Goal: Task Accomplishment & Management: Complete application form

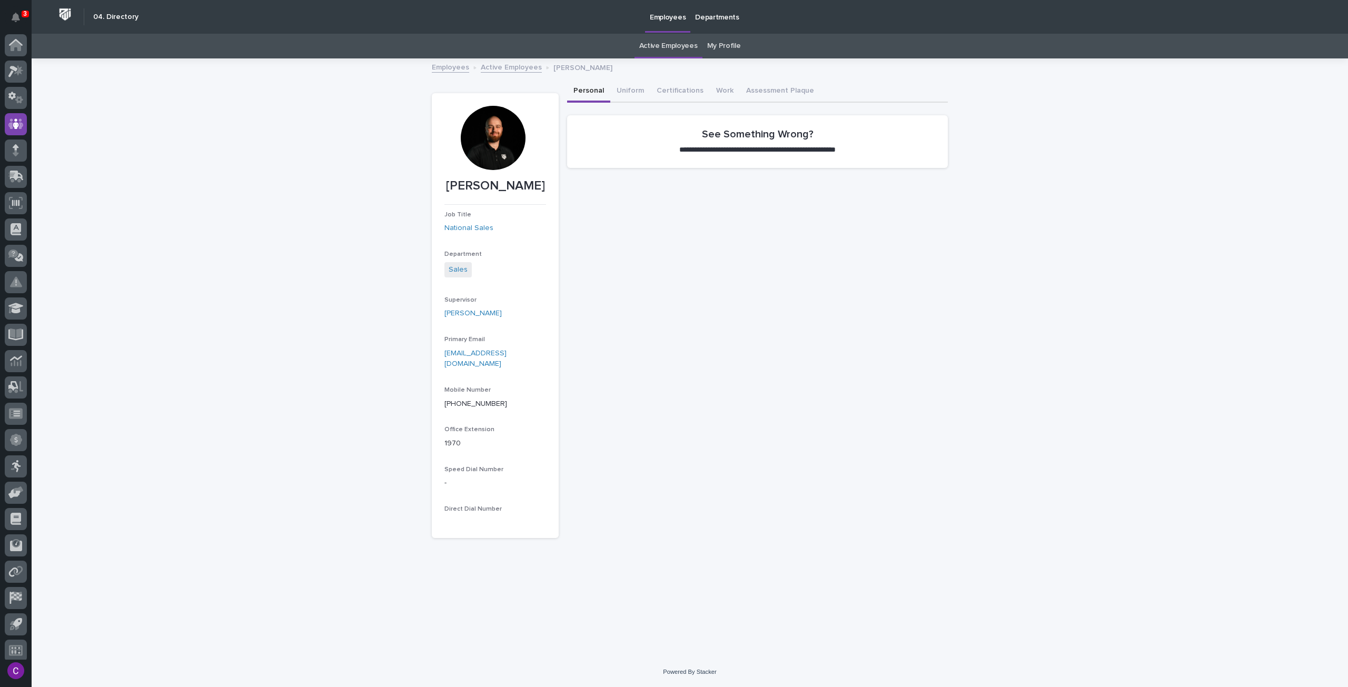
scroll to position [6, 0]
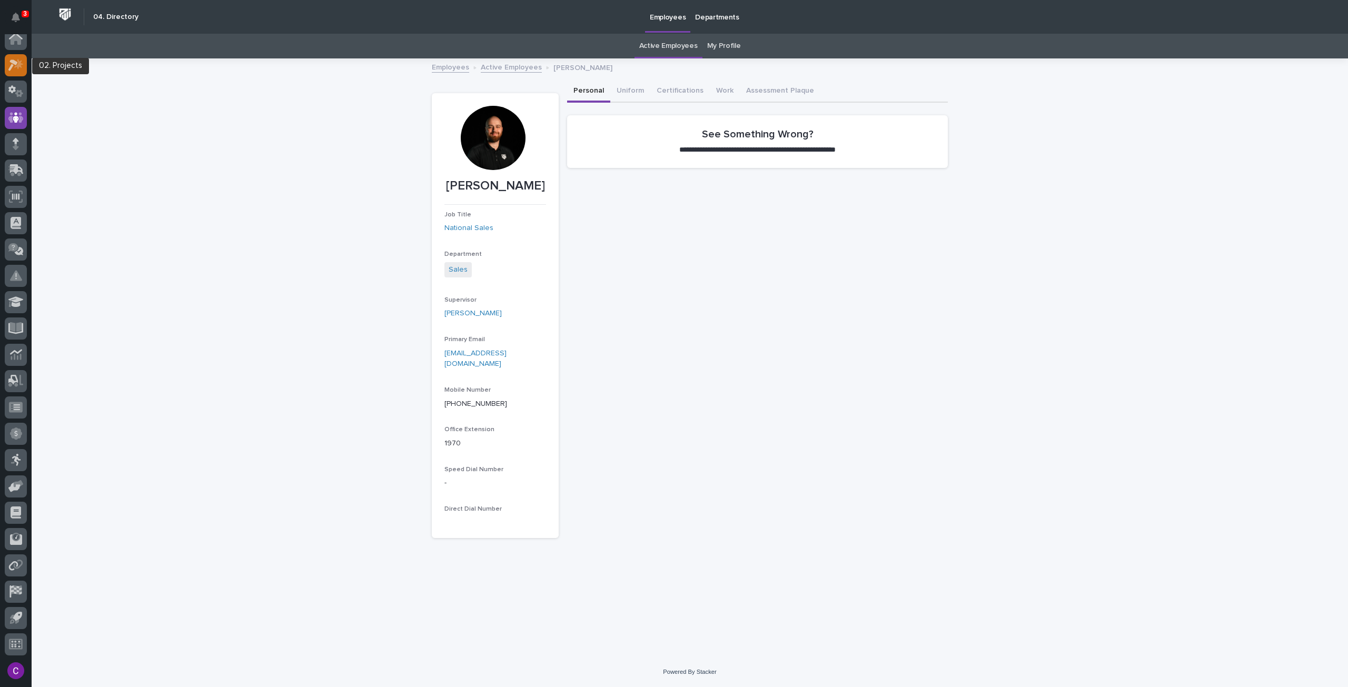
click at [13, 66] on icon at bounding box center [12, 66] width 9 height 12
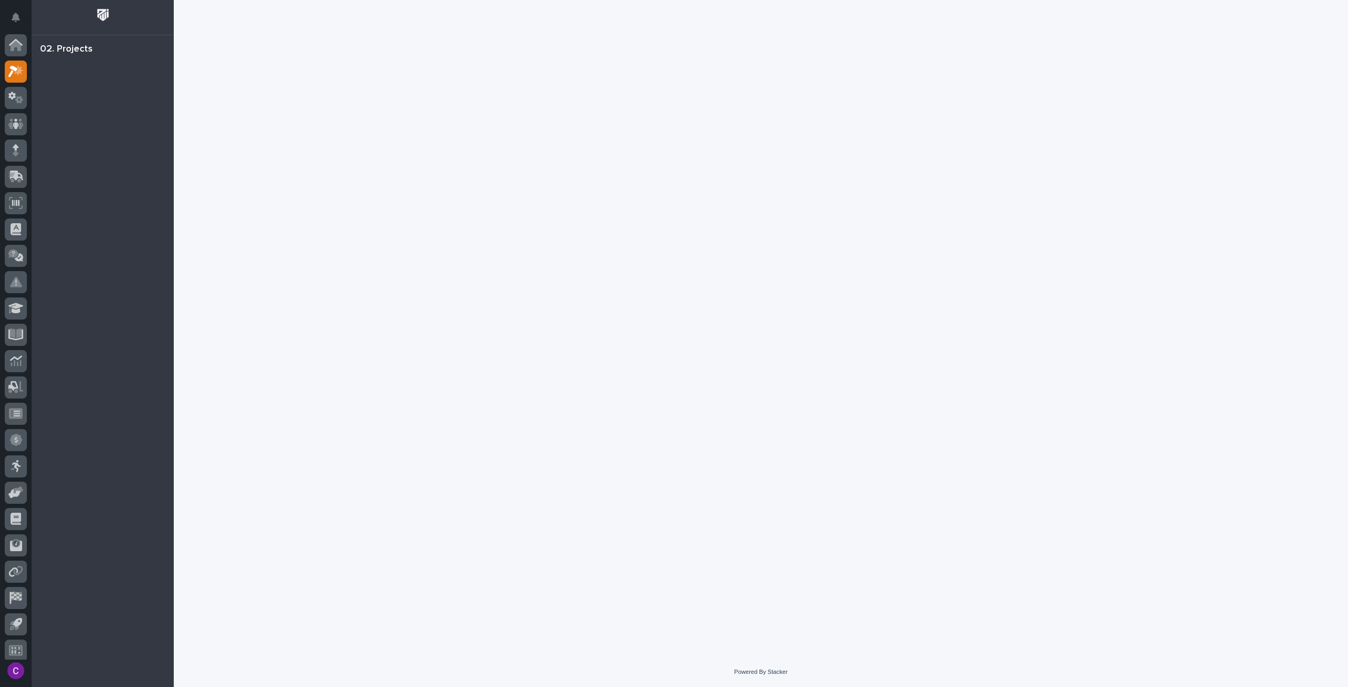
scroll to position [6, 0]
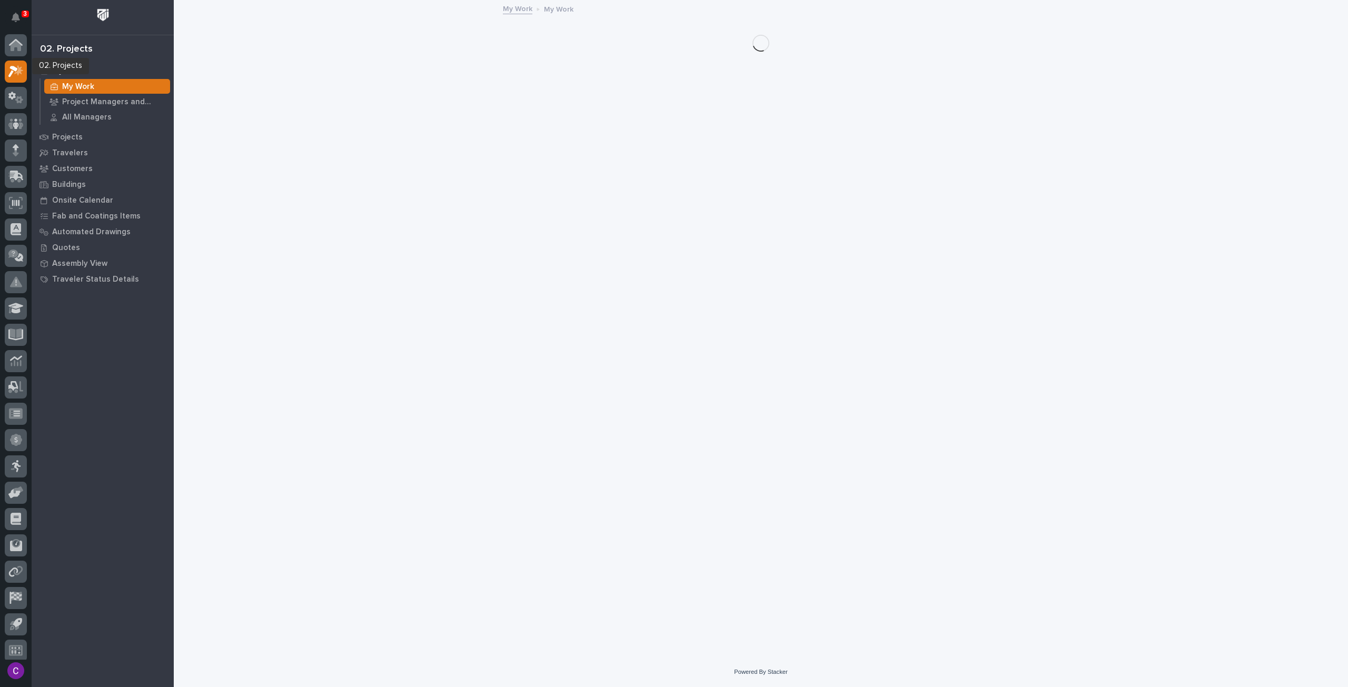
scroll to position [6, 0]
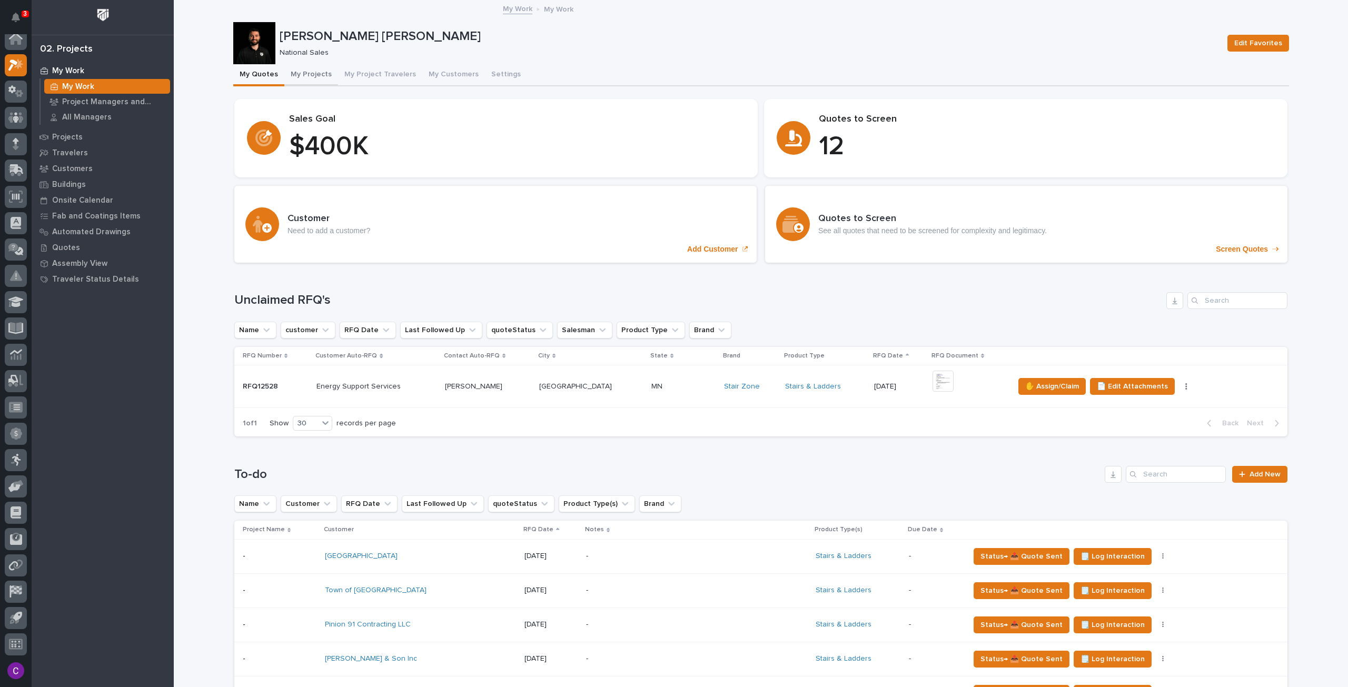
click at [290, 71] on button "My Projects" at bounding box center [311, 75] width 54 height 22
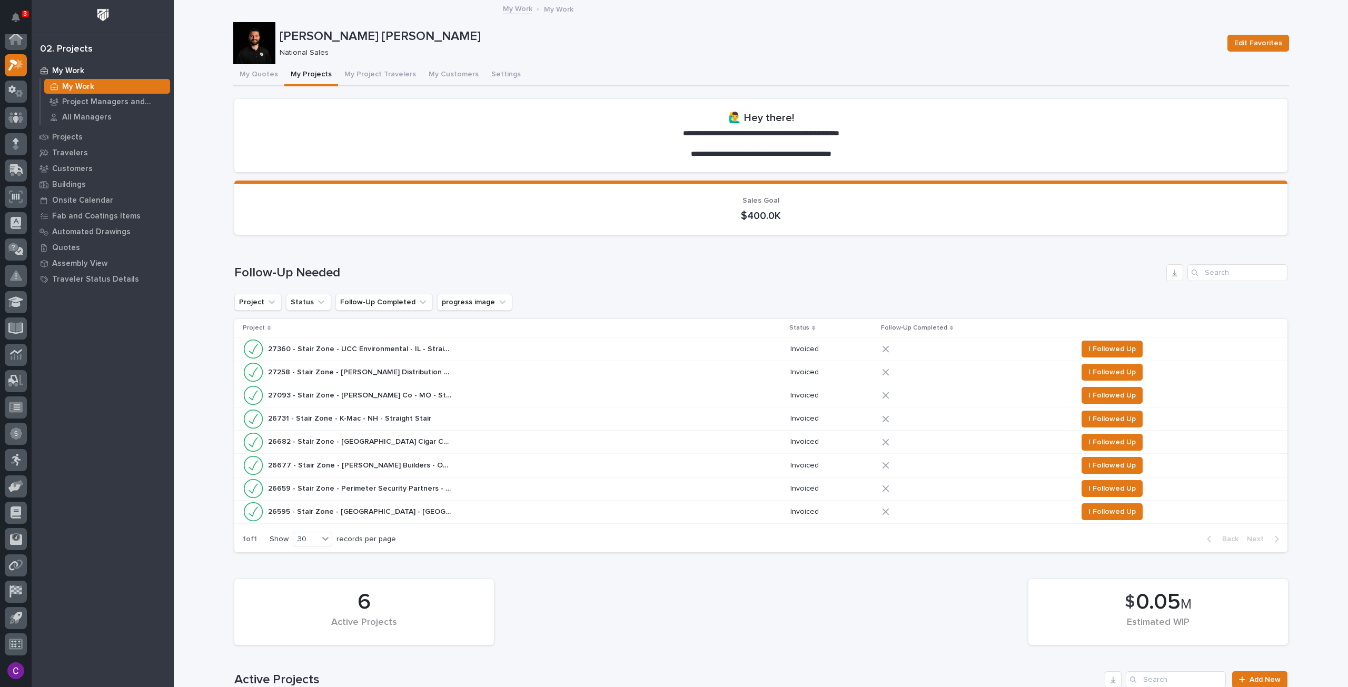
click at [640, 341] on div "27360 - Stair Zone - UCC Environmental - IL - Straight 27360 - Stair Zone - UCC…" at bounding box center [512, 349] width 539 height 21
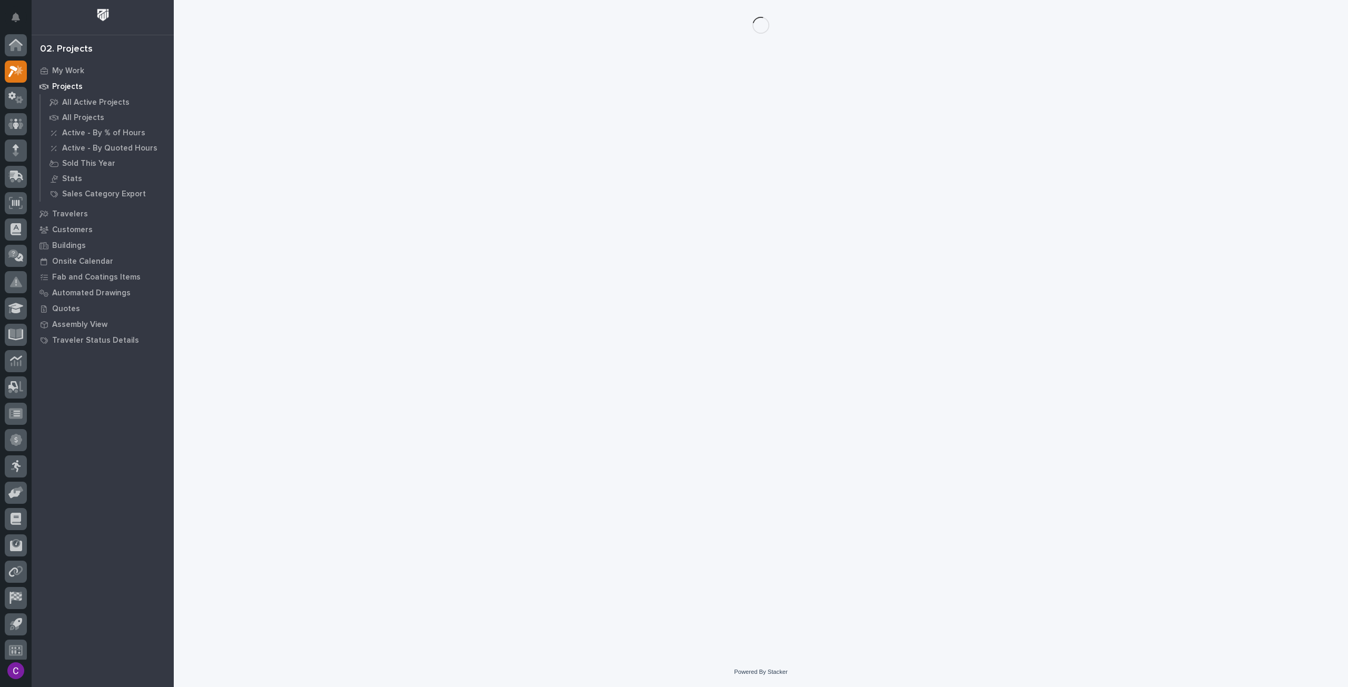
scroll to position [6, 0]
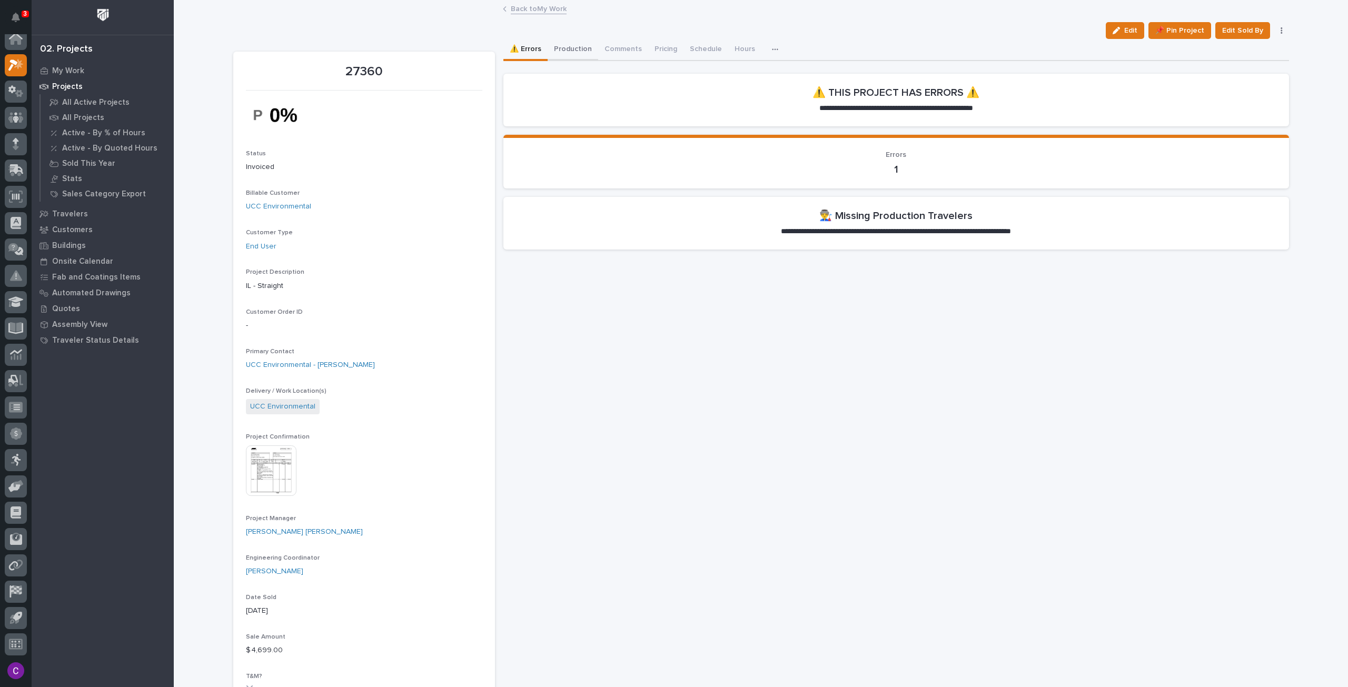
click at [572, 56] on button "Production" at bounding box center [573, 50] width 51 height 22
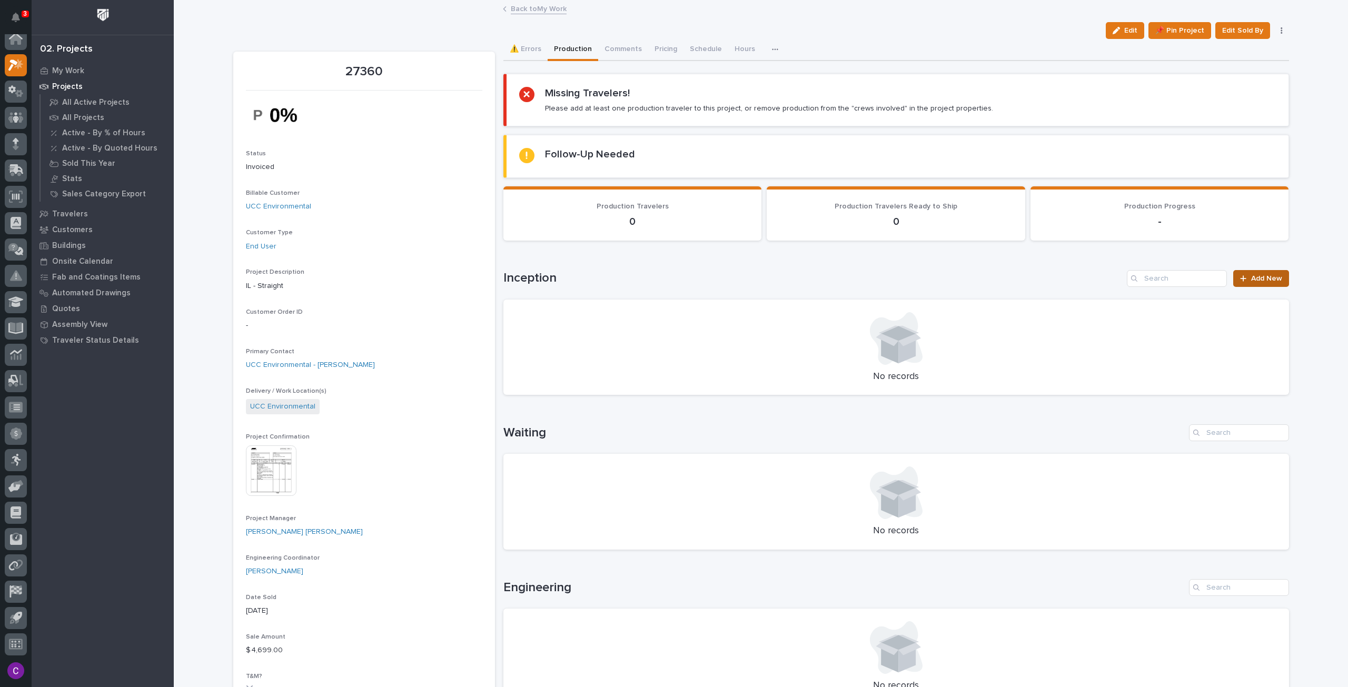
click at [1274, 273] on link "Add New" at bounding box center [1260, 278] width 55 height 17
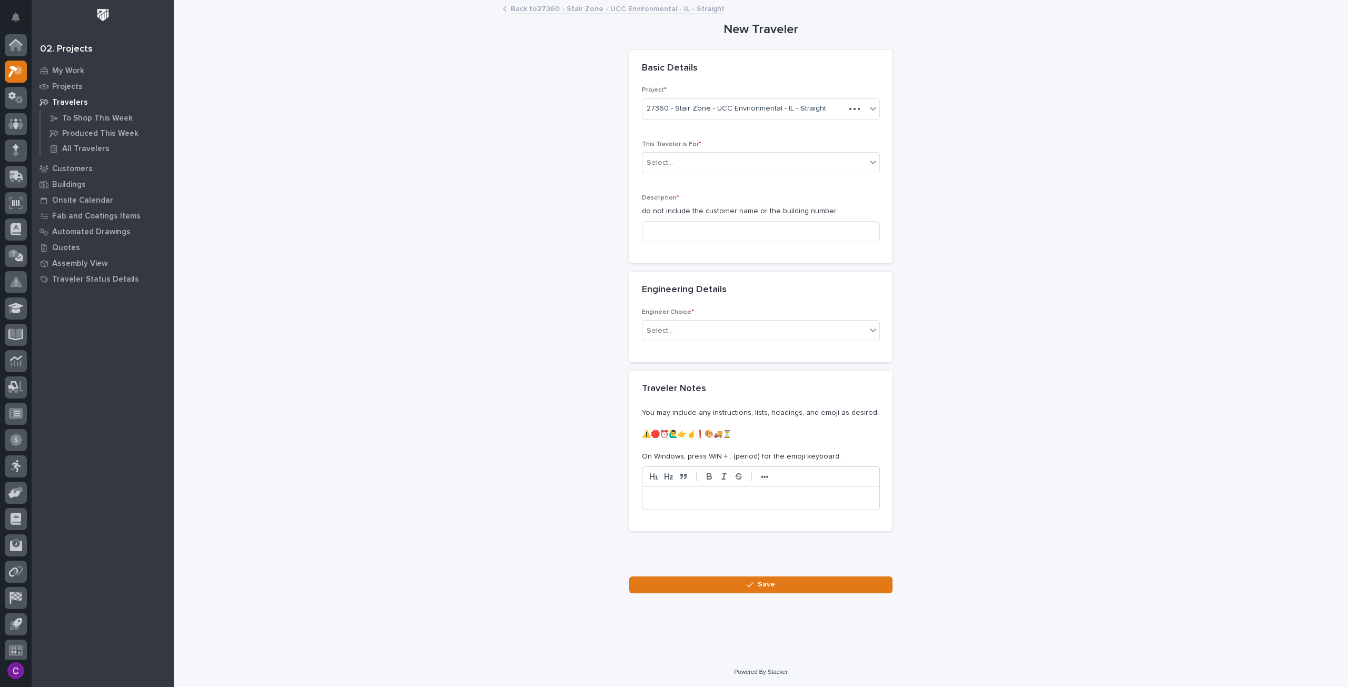
scroll to position [6, 0]
click at [825, 171] on div "Select..." at bounding box center [761, 162] width 238 height 21
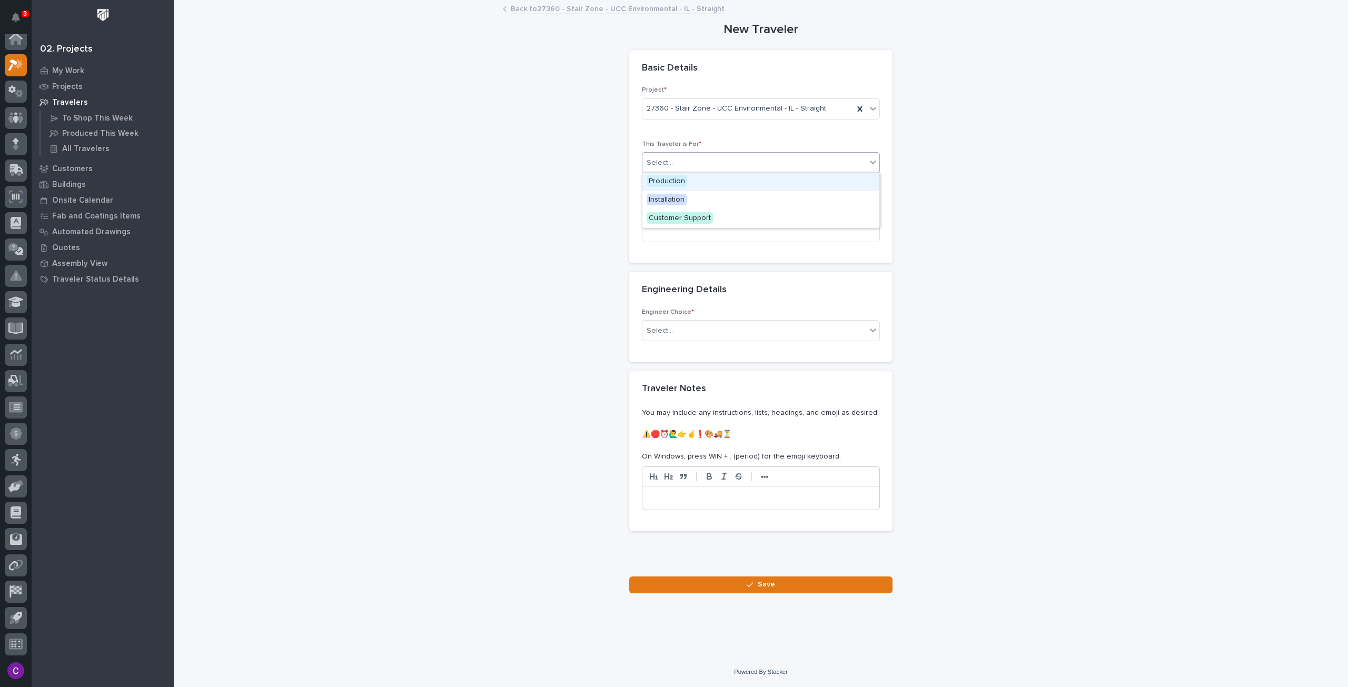
click at [735, 184] on div "Production" at bounding box center [760, 182] width 237 height 18
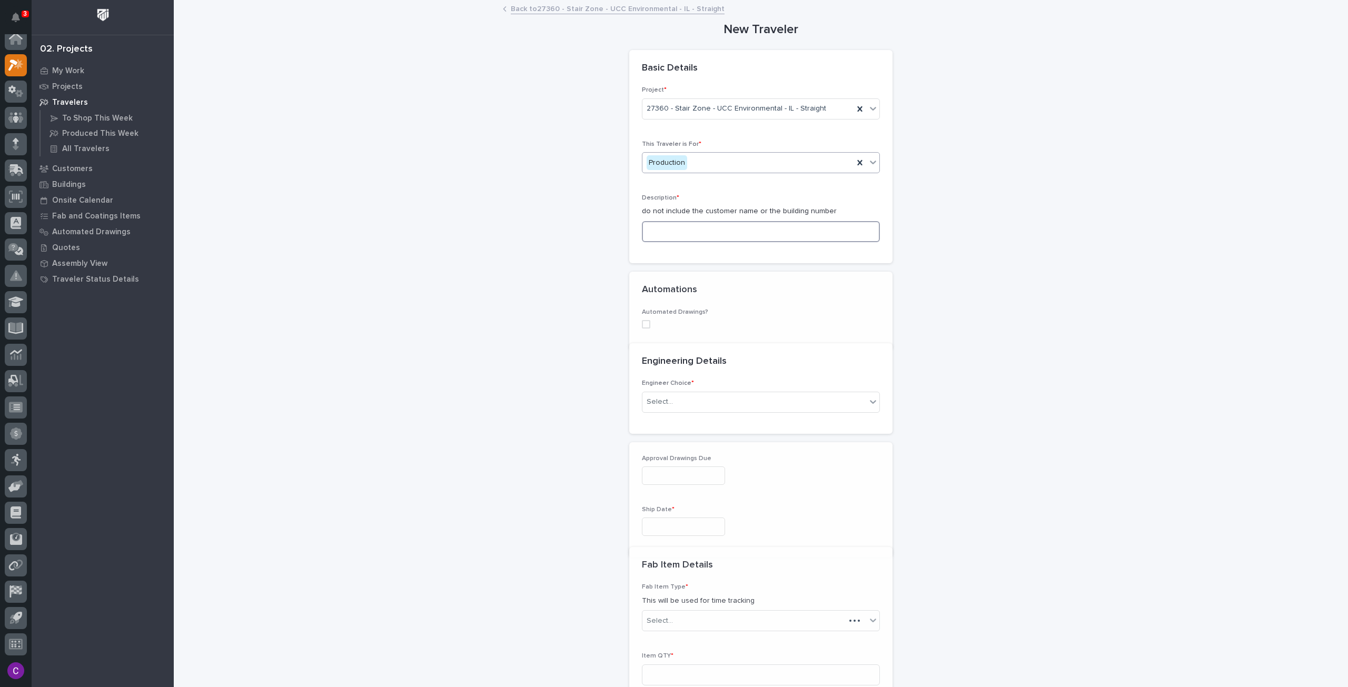
click at [745, 231] on input at bounding box center [761, 231] width 238 height 21
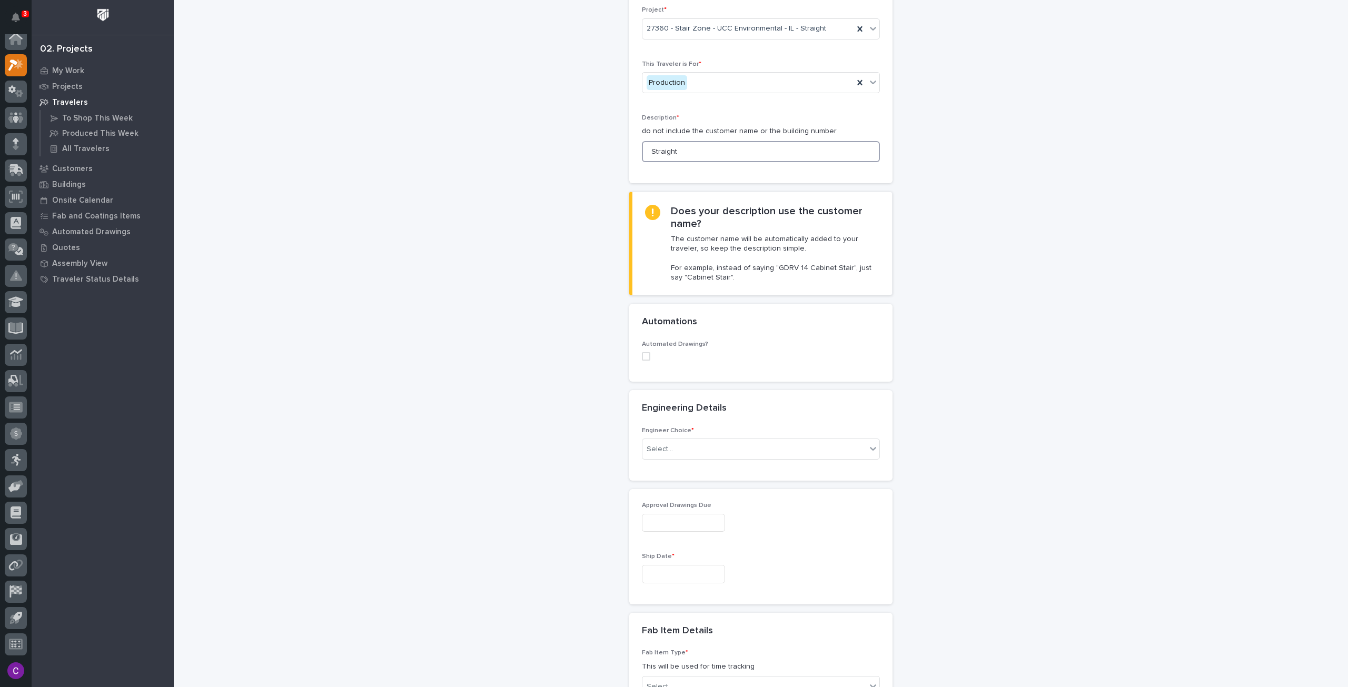
scroll to position [105, 0]
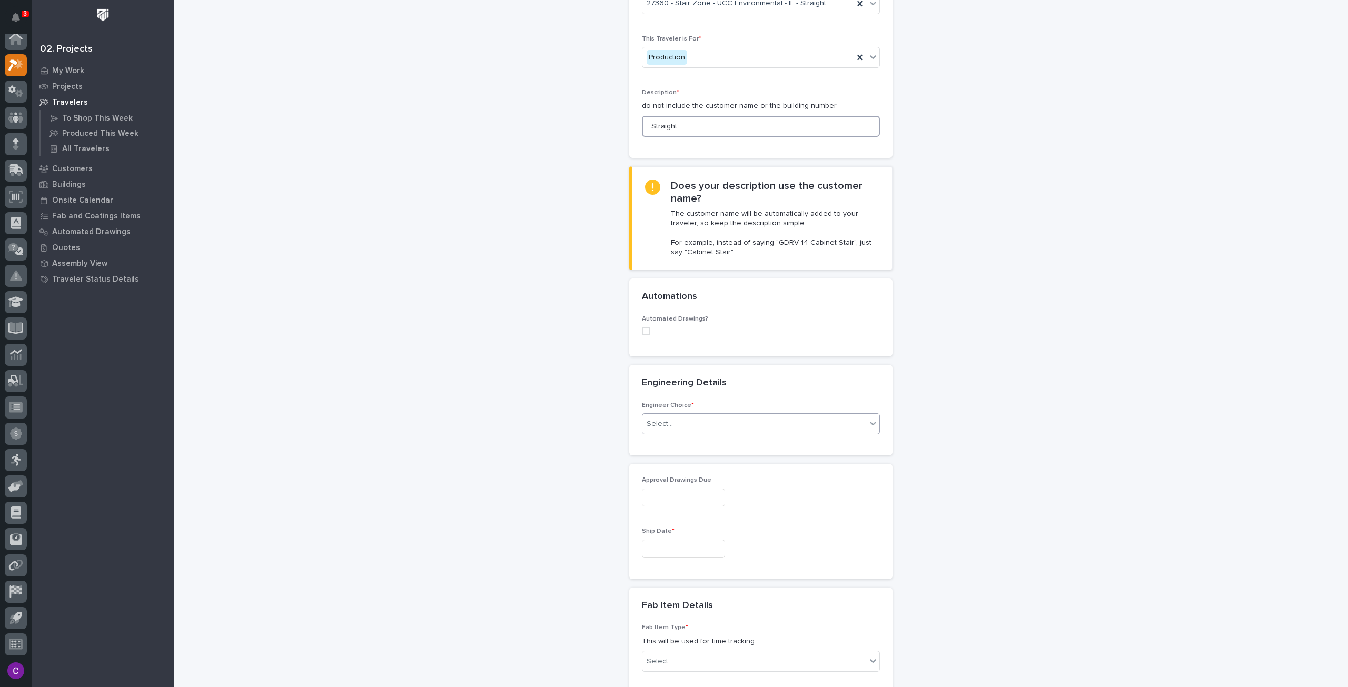
type input "Straight"
click at [712, 426] on div "Select..." at bounding box center [754, 423] width 224 height 17
click at [811, 461] on div "I want my coordinator to choose an engineer" at bounding box center [756, 461] width 237 height 18
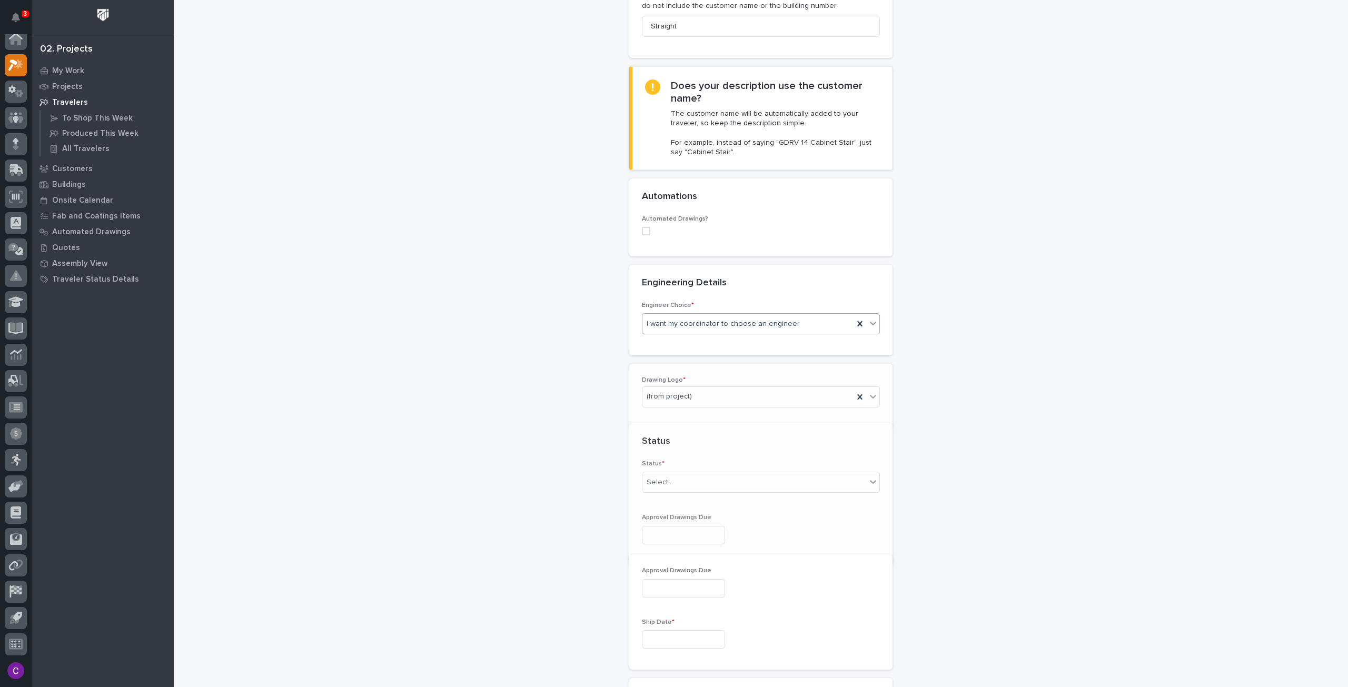
scroll to position [216, 0]
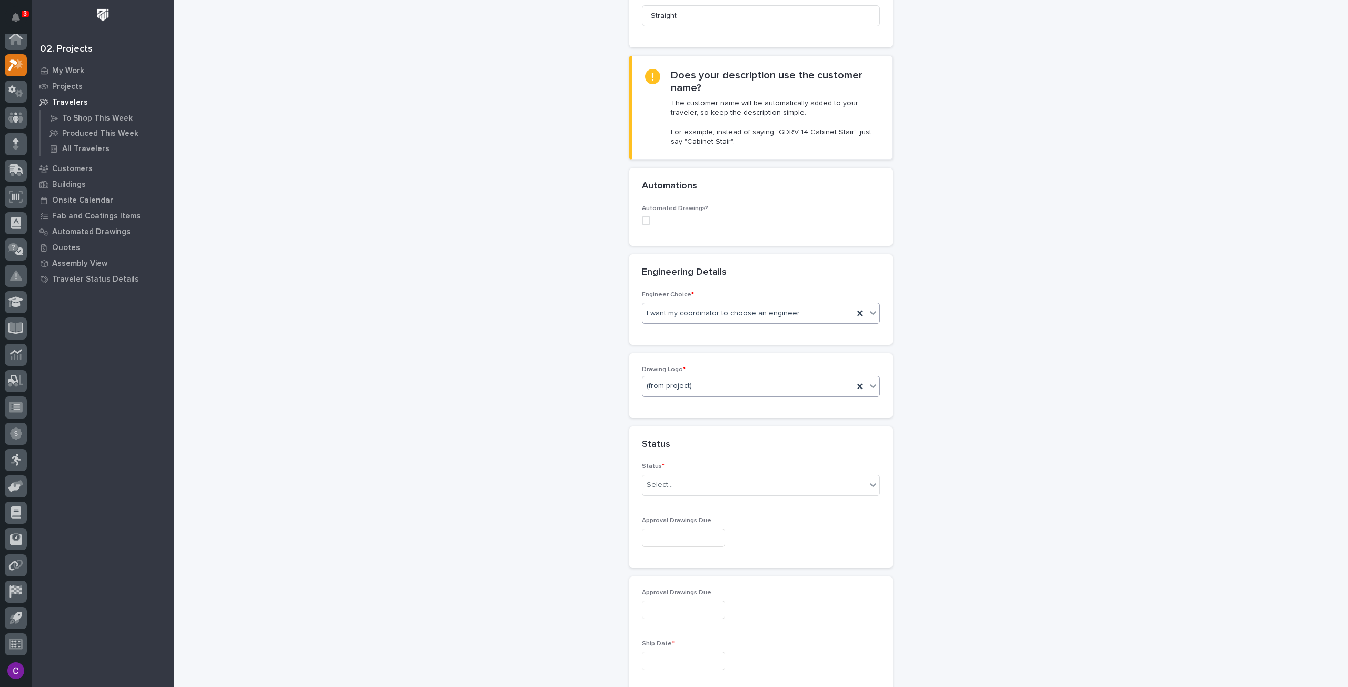
click at [761, 389] on div "(from project)" at bounding box center [747, 386] width 211 height 17
drag, startPoint x: 711, startPoint y: 478, endPoint x: 714, endPoint y: 484, distance: 6.4
click at [711, 479] on div "Stair Zone" at bounding box center [756, 478] width 237 height 18
click at [713, 488] on div "Select..." at bounding box center [754, 485] width 224 height 17
click at [750, 509] on div "Sold (no traveler printed)" at bounding box center [756, 503] width 237 height 18
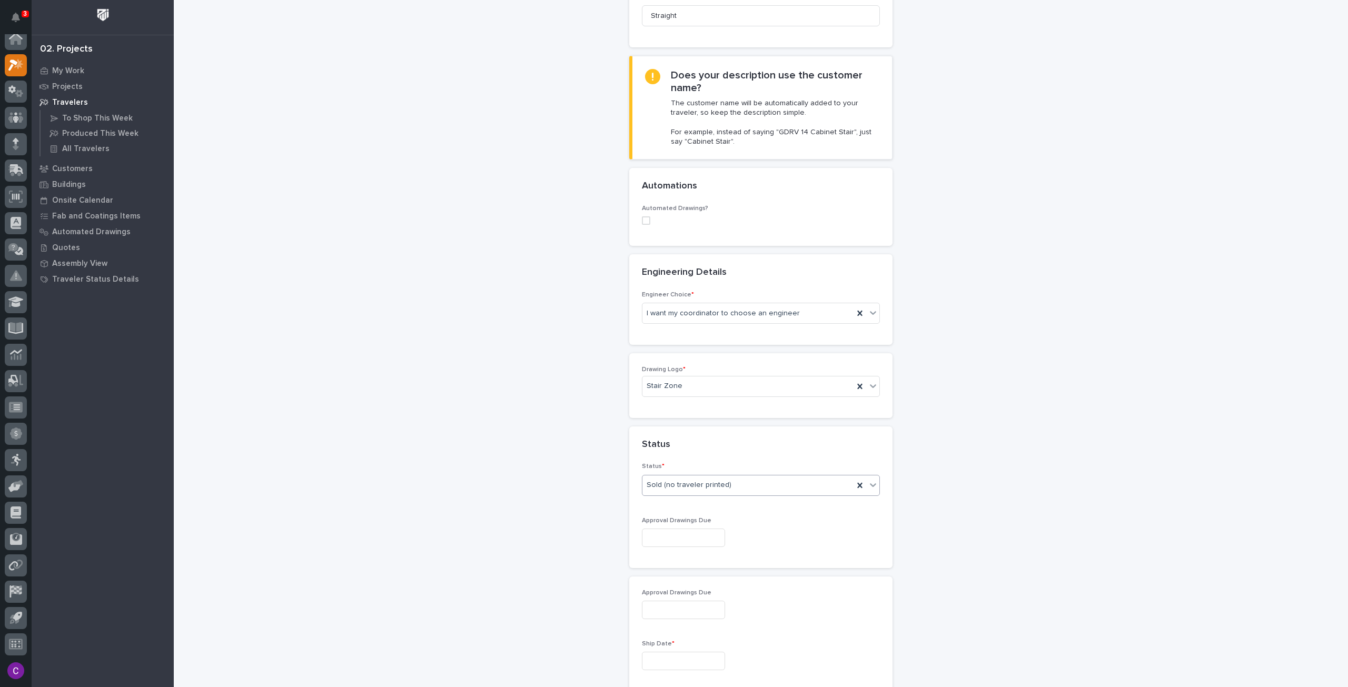
click at [724, 532] on input "text" at bounding box center [683, 538] width 83 height 18
click at [708, 433] on div "10" at bounding box center [711, 432] width 14 height 14
type input "**********"
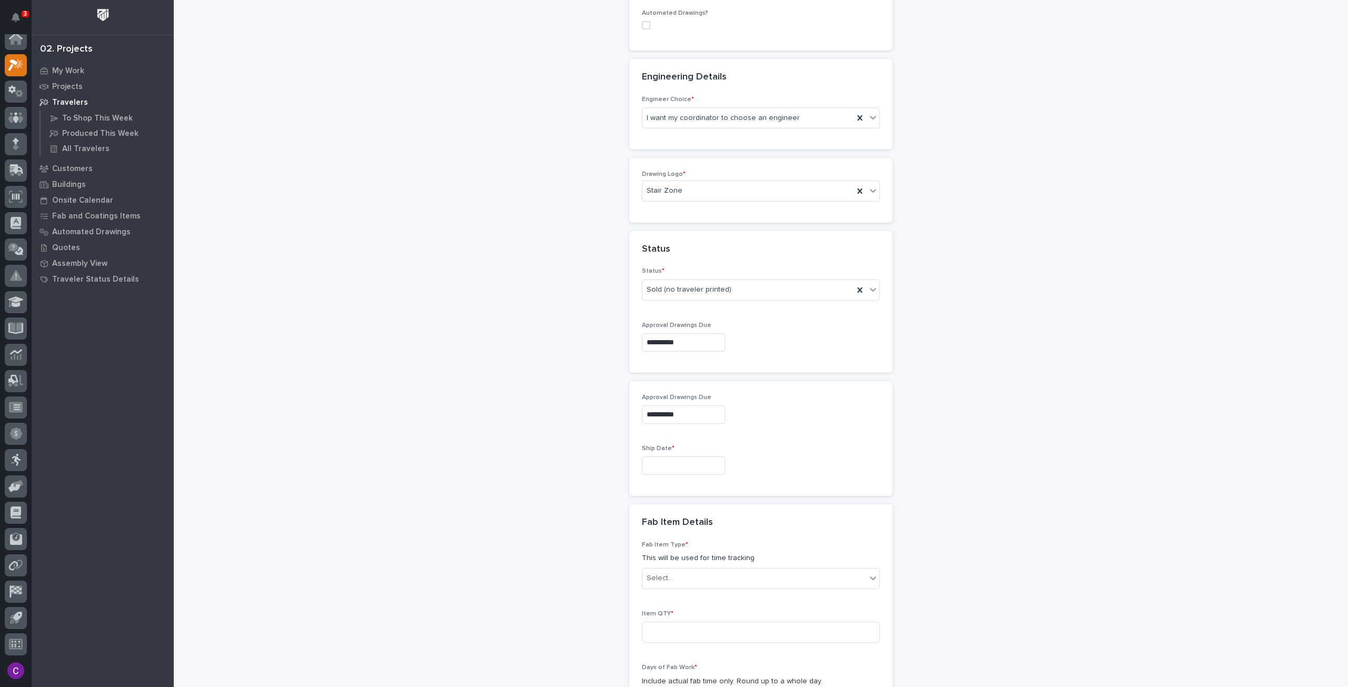
scroll to position [427, 0]
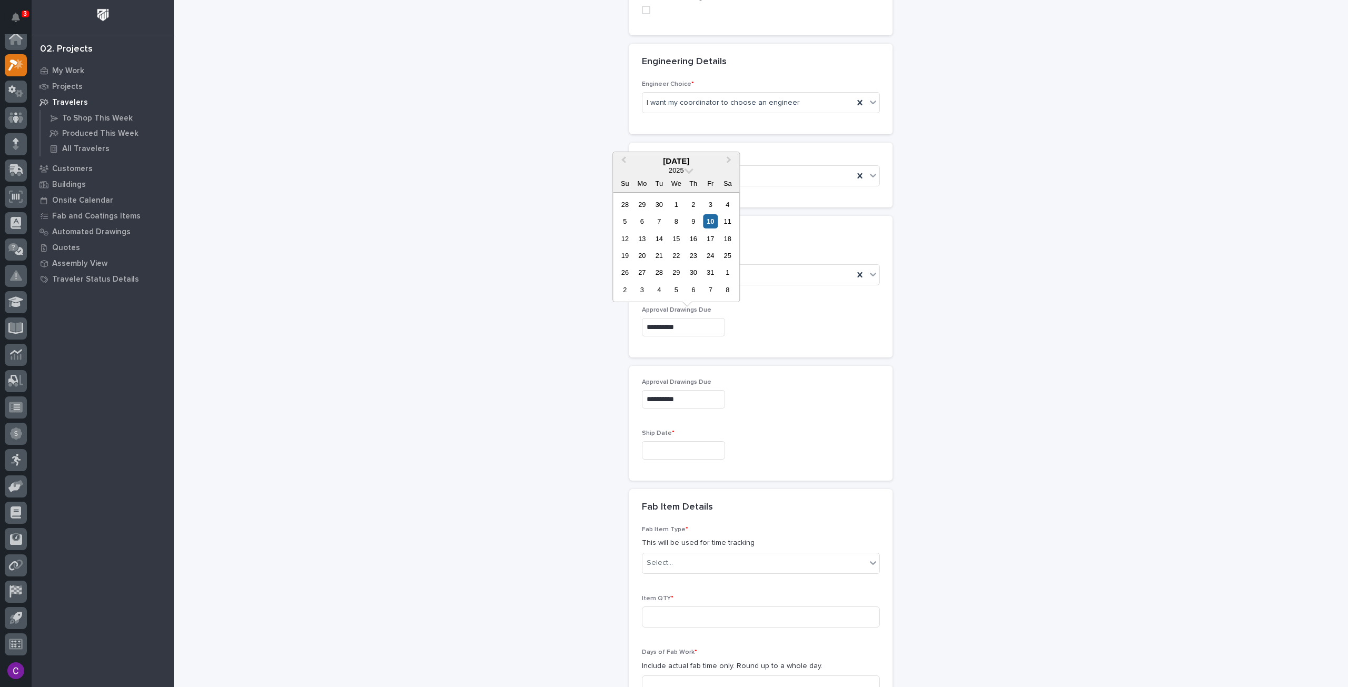
click at [702, 325] on input "**********" at bounding box center [683, 327] width 83 height 18
click at [661, 235] on div "14" at bounding box center [659, 239] width 14 height 14
type input "**********"
click at [707, 450] on input "text" at bounding box center [683, 450] width 83 height 18
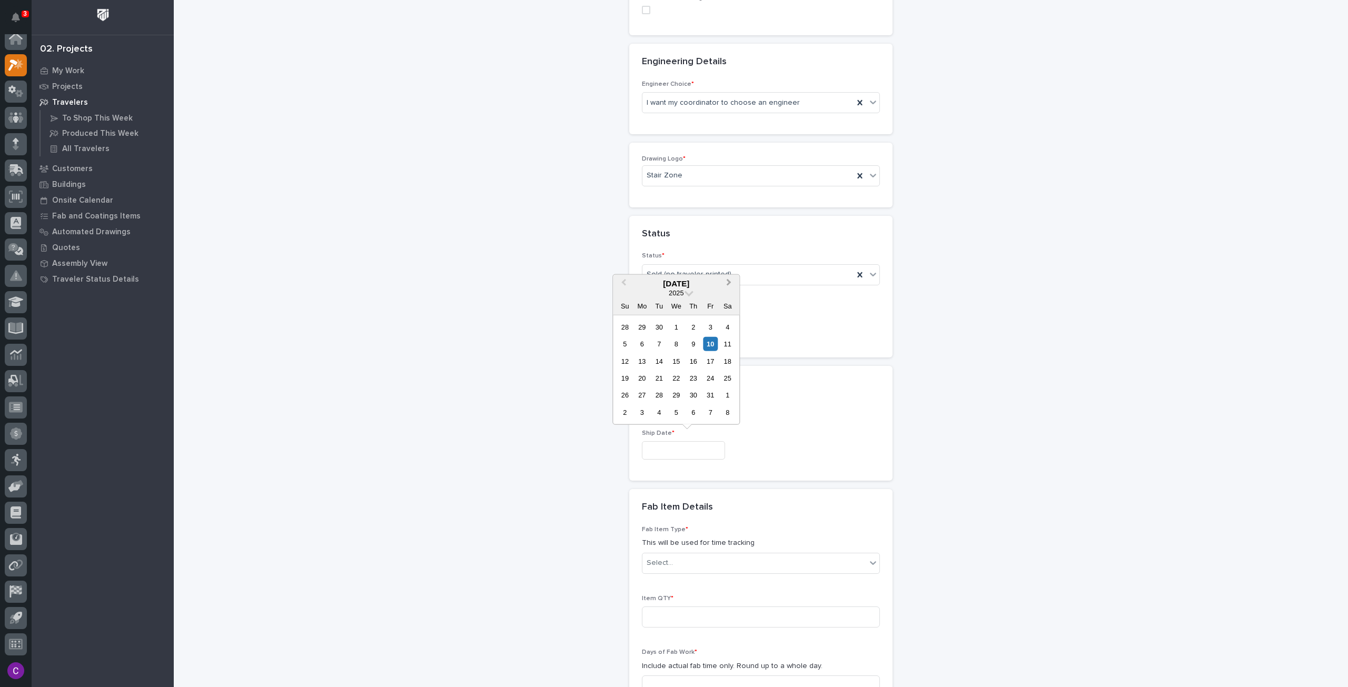
click at [726, 285] on button "Next Month" at bounding box center [729, 283] width 17 height 17
click at [711, 397] on div "28" at bounding box center [711, 395] width 14 height 14
type input "**********"
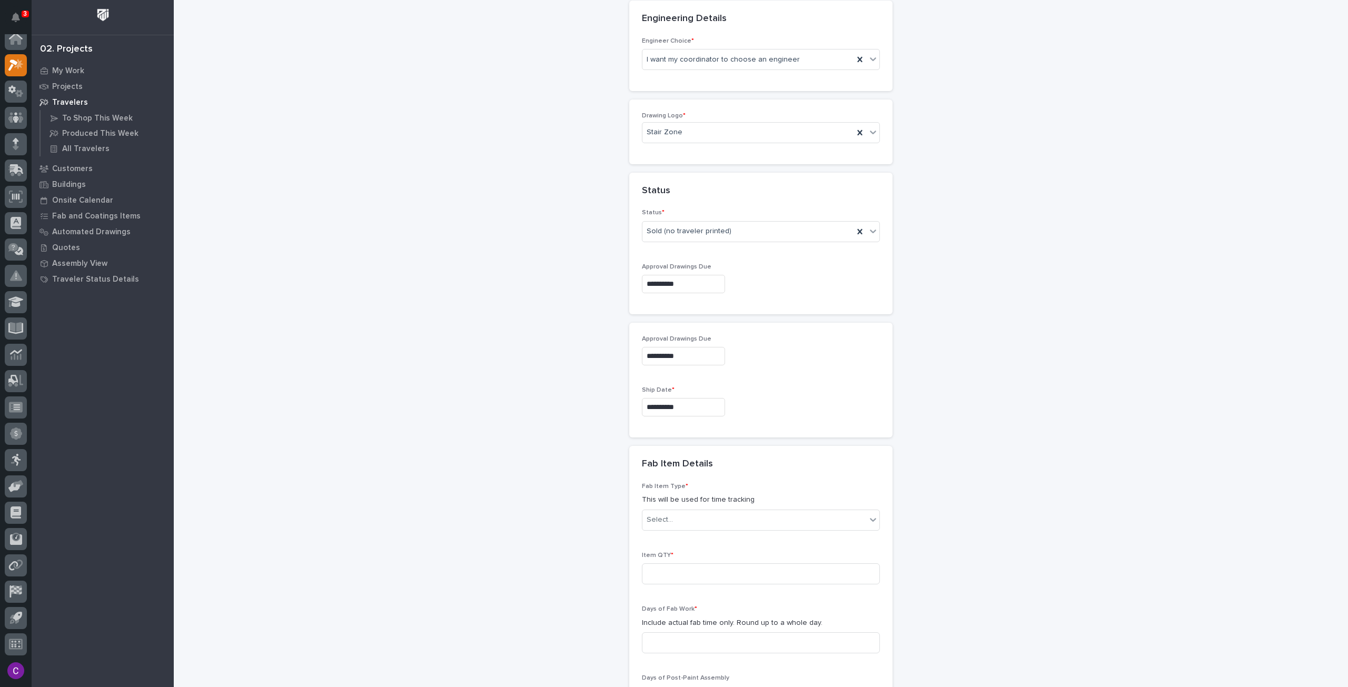
scroll to position [585, 0]
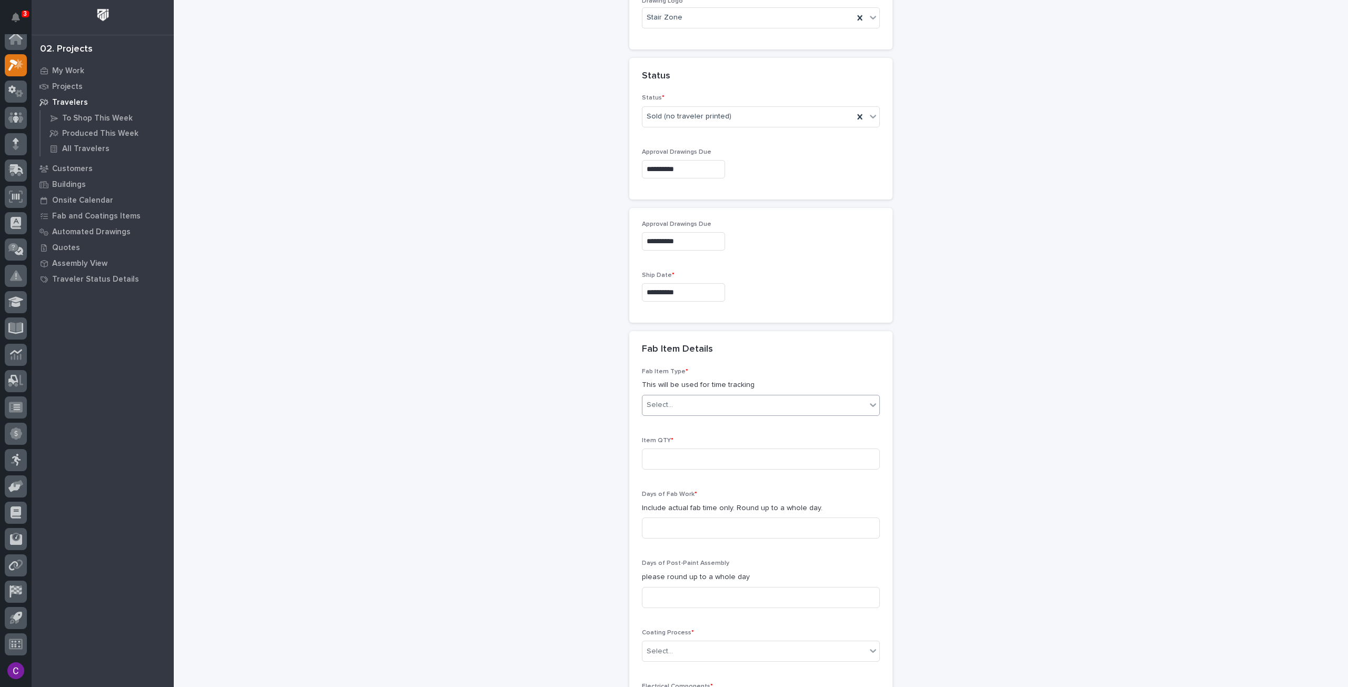
click at [708, 398] on div "Select..." at bounding box center [754, 405] width 224 height 17
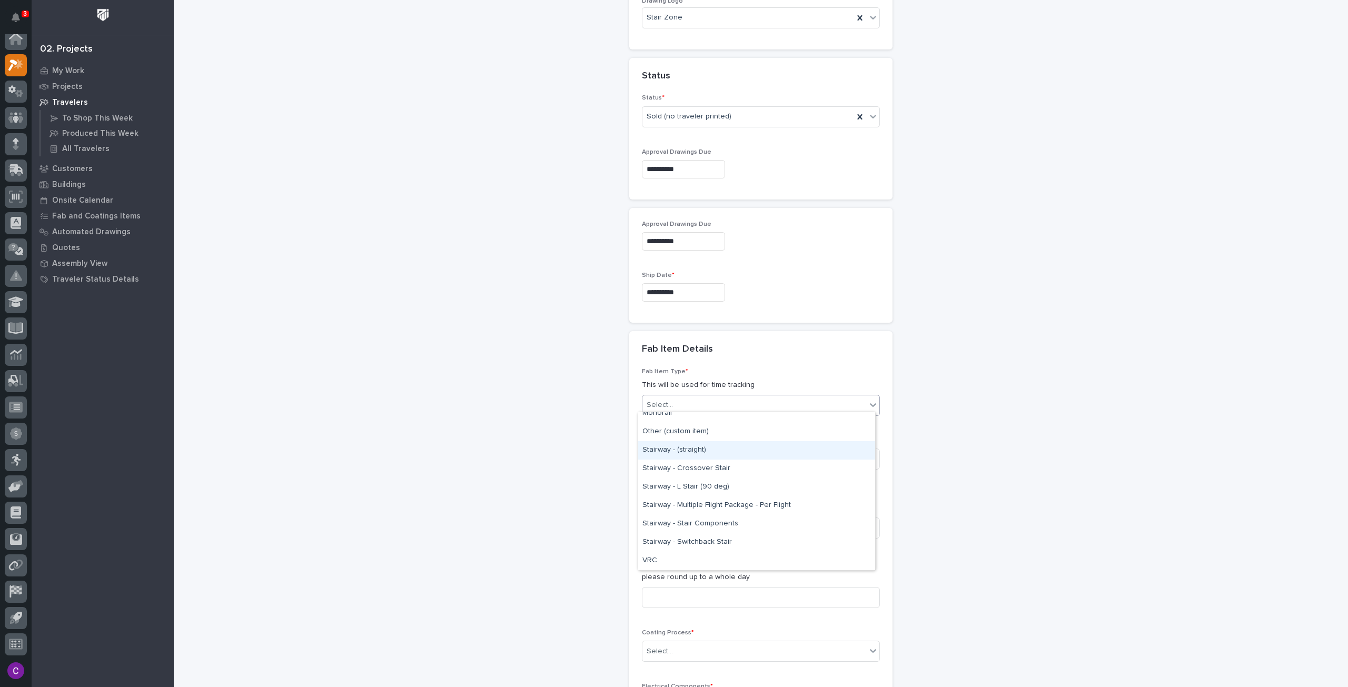
click at [689, 458] on div "Stairway - (straight)" at bounding box center [756, 450] width 237 height 18
click at [718, 449] on input at bounding box center [761, 459] width 238 height 21
type input "1"
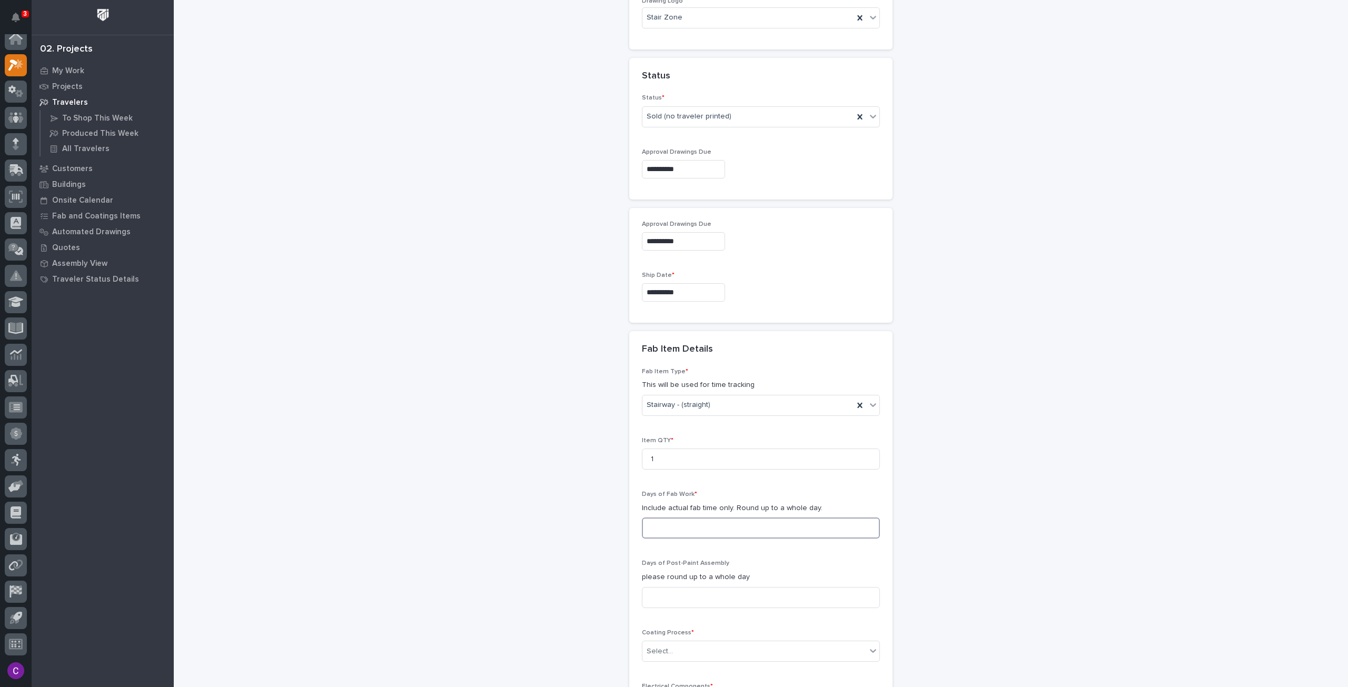
click at [708, 521] on input at bounding box center [761, 528] width 238 height 21
type input "2"
click at [713, 598] on input at bounding box center [761, 597] width 238 height 21
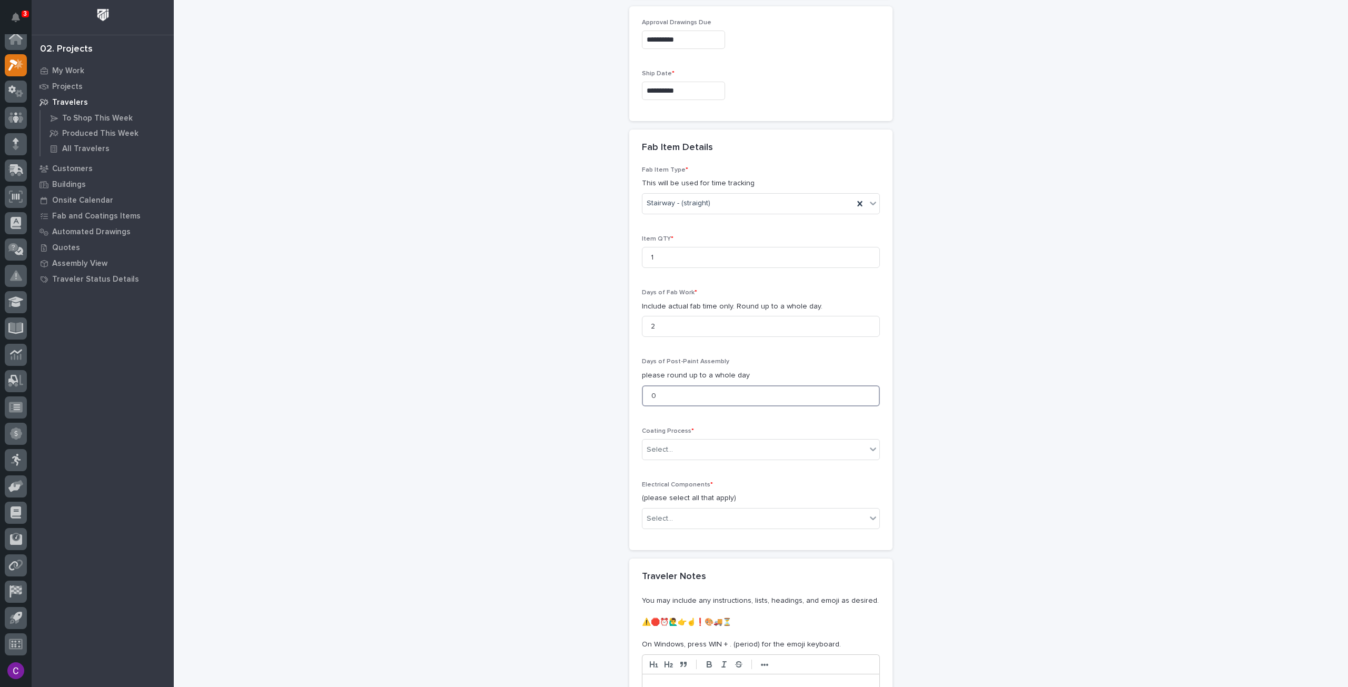
scroll to position [795, 0]
type input "0"
click at [750, 330] on div "Days of Fab Work * Include actual fab time only. Round up to a whole day. 2" at bounding box center [761, 308] width 238 height 56
click at [764, 440] on div "Select..." at bounding box center [754, 440] width 224 height 17
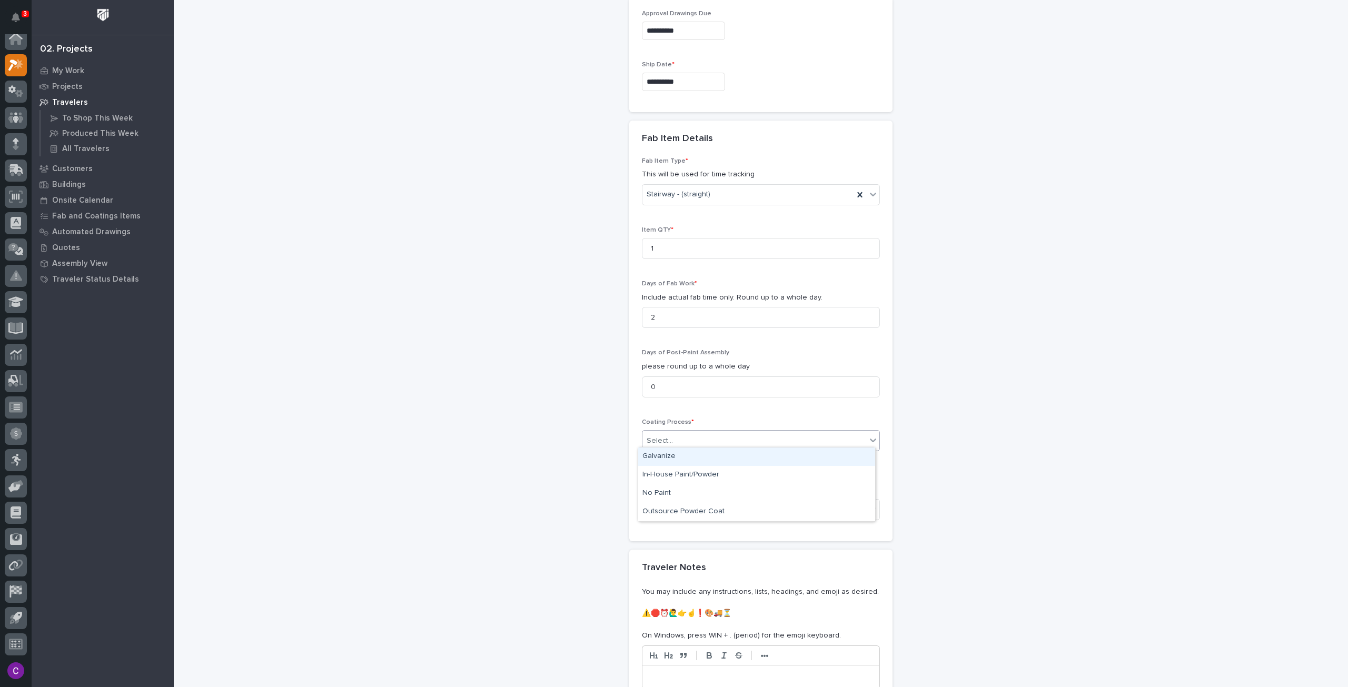
click at [733, 458] on div "Galvanize" at bounding box center [756, 457] width 237 height 18
click at [868, 508] on icon at bounding box center [873, 509] width 11 height 11
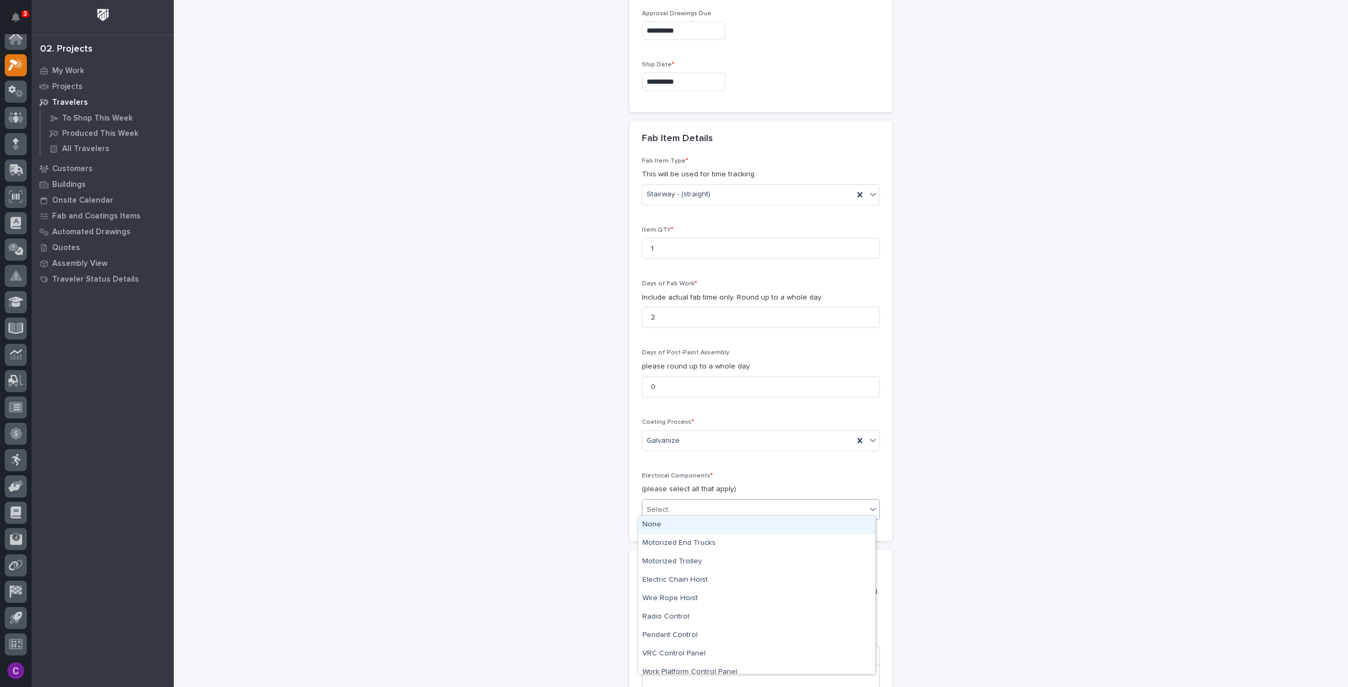
click at [731, 524] on div "None" at bounding box center [756, 525] width 237 height 18
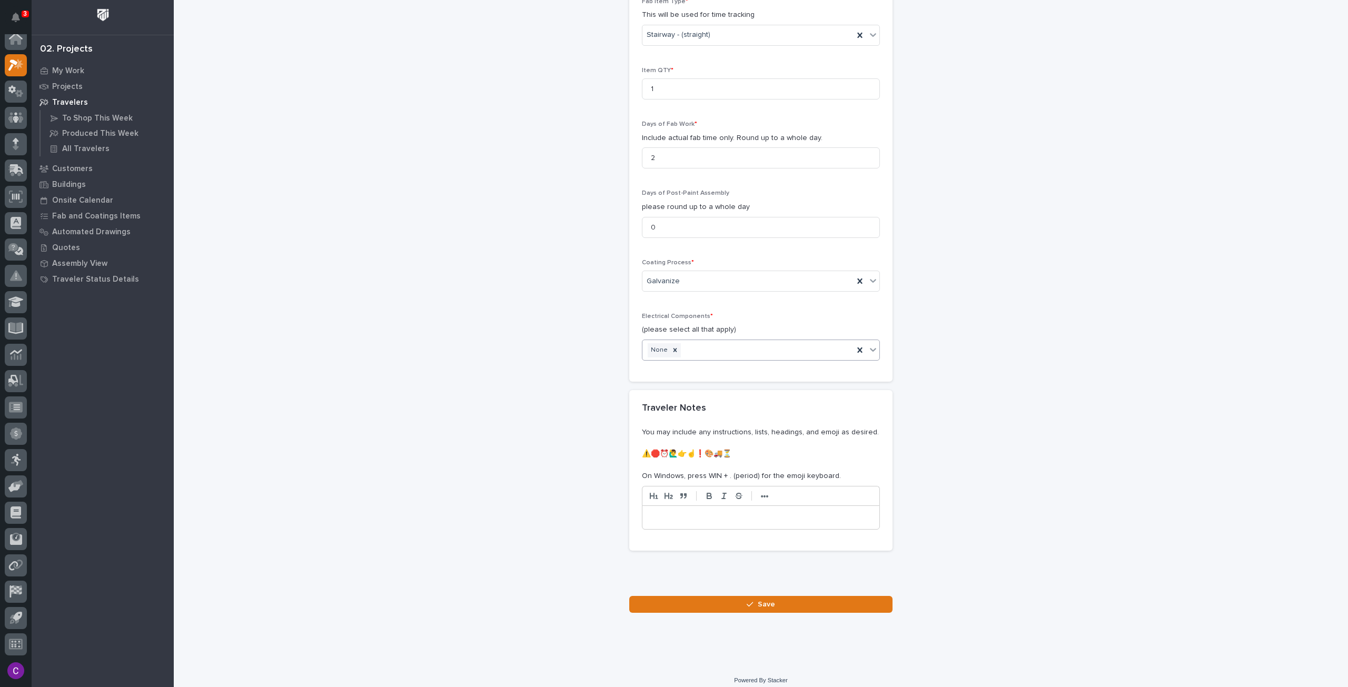
scroll to position [957, 0]
click at [782, 593] on button "Save" at bounding box center [760, 601] width 263 height 17
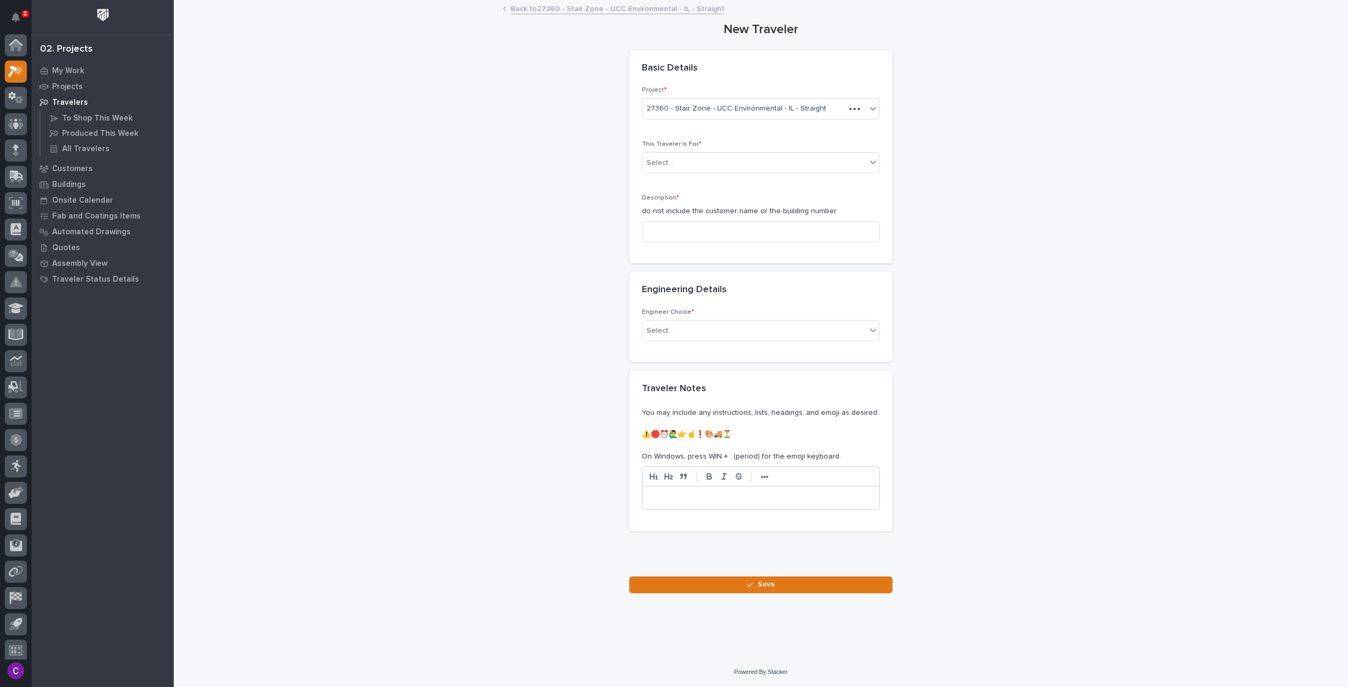
scroll to position [6, 0]
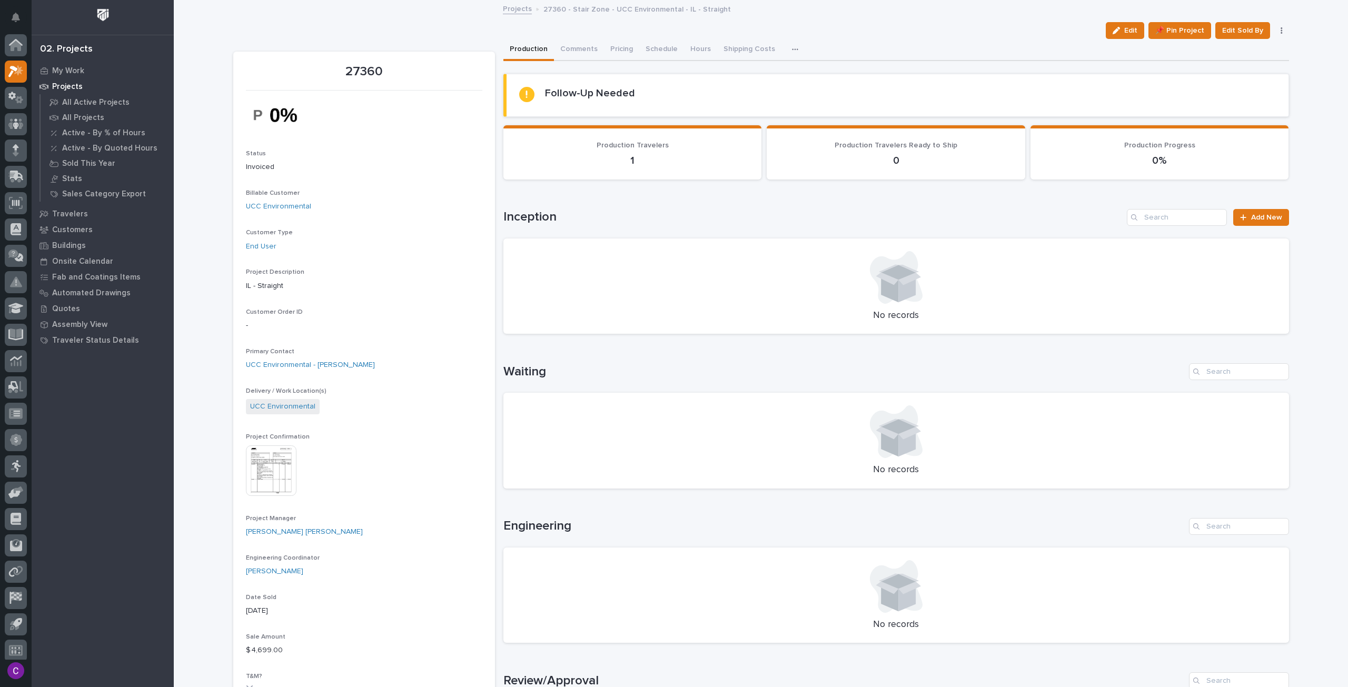
scroll to position [6, 0]
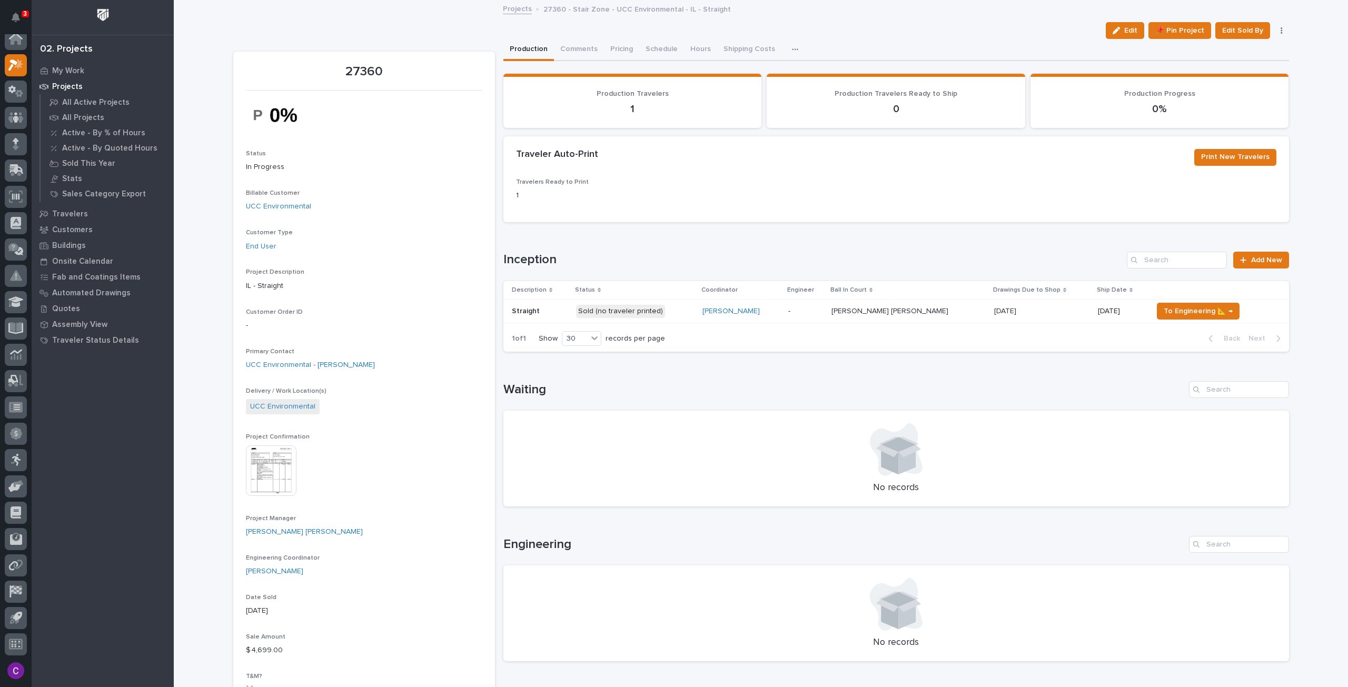
click at [1036, 315] on div "[DATE] [DATE]" at bounding box center [1041, 311] width 95 height 17
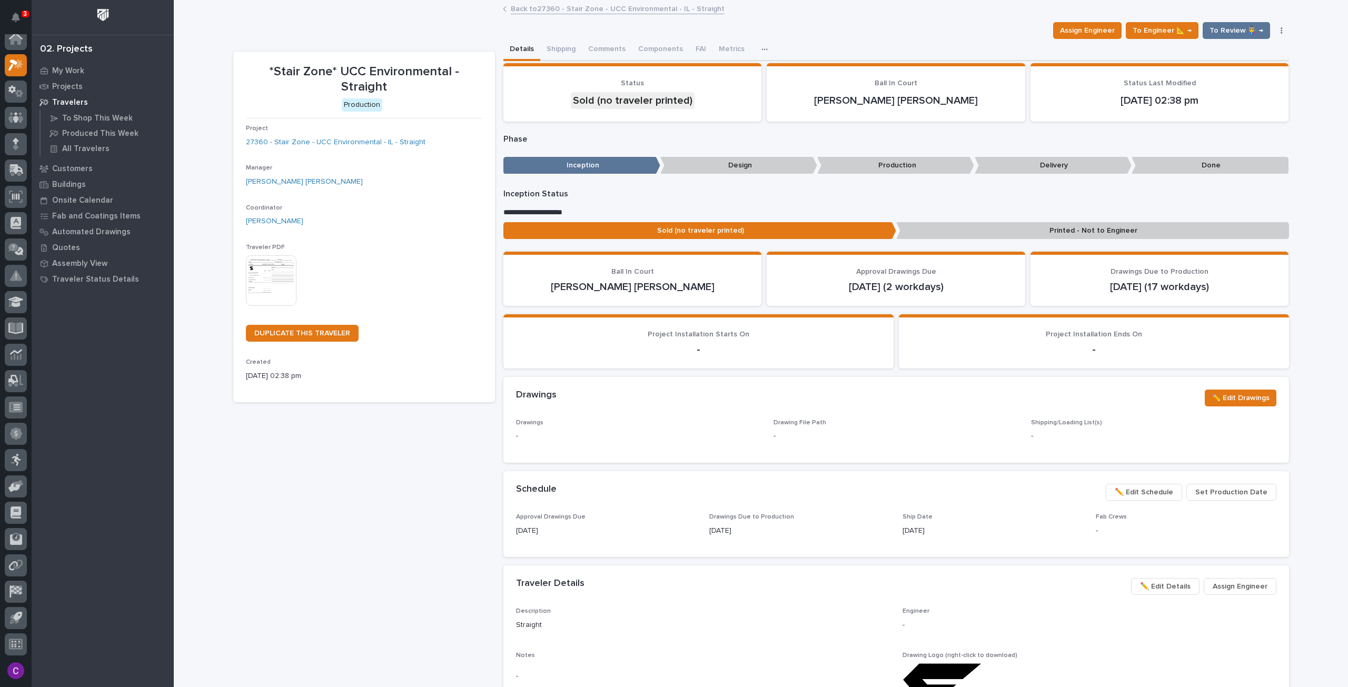
scroll to position [53, 0]
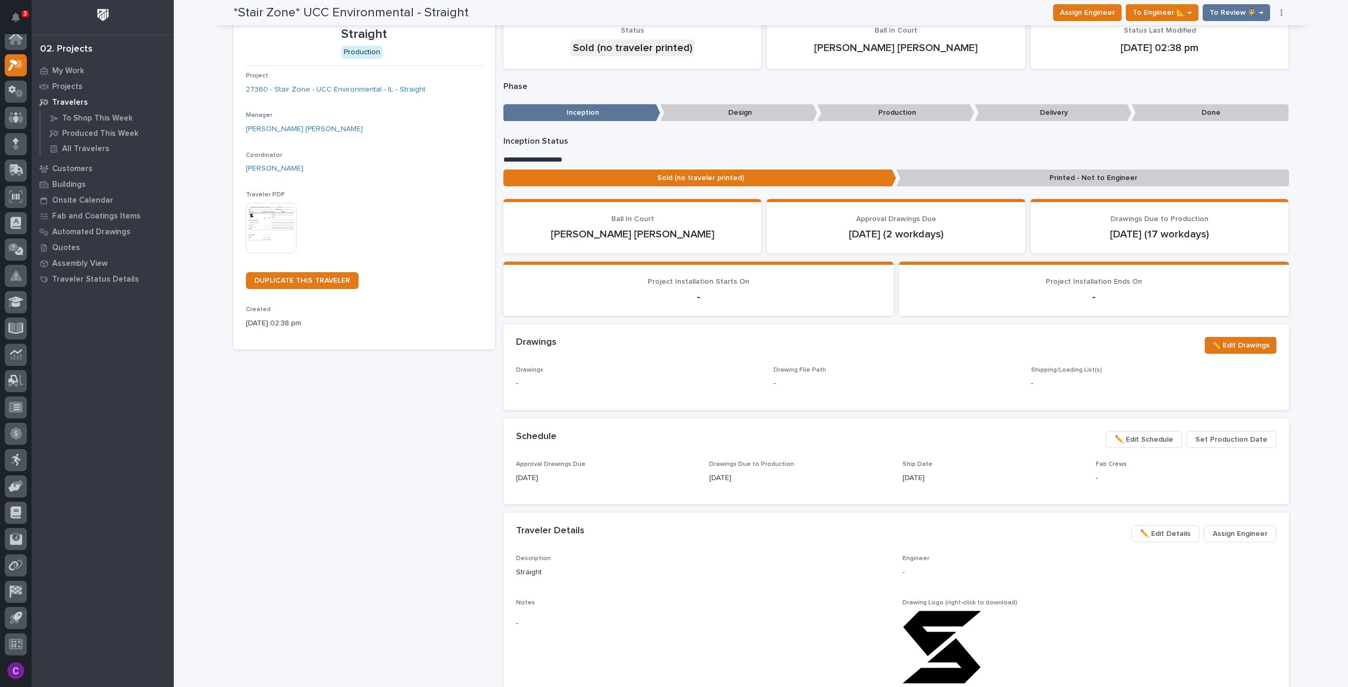
click at [265, 217] on img at bounding box center [271, 228] width 51 height 51
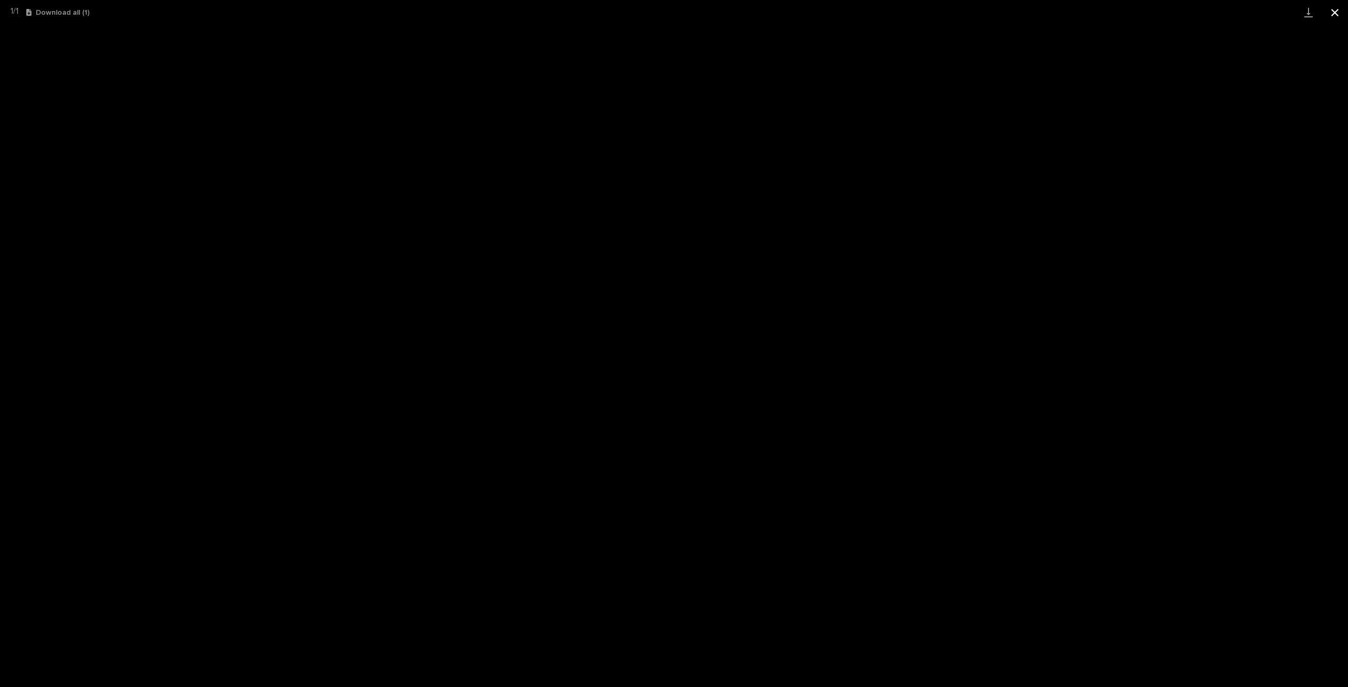
click at [1327, 8] on button "Close gallery" at bounding box center [1335, 12] width 26 height 25
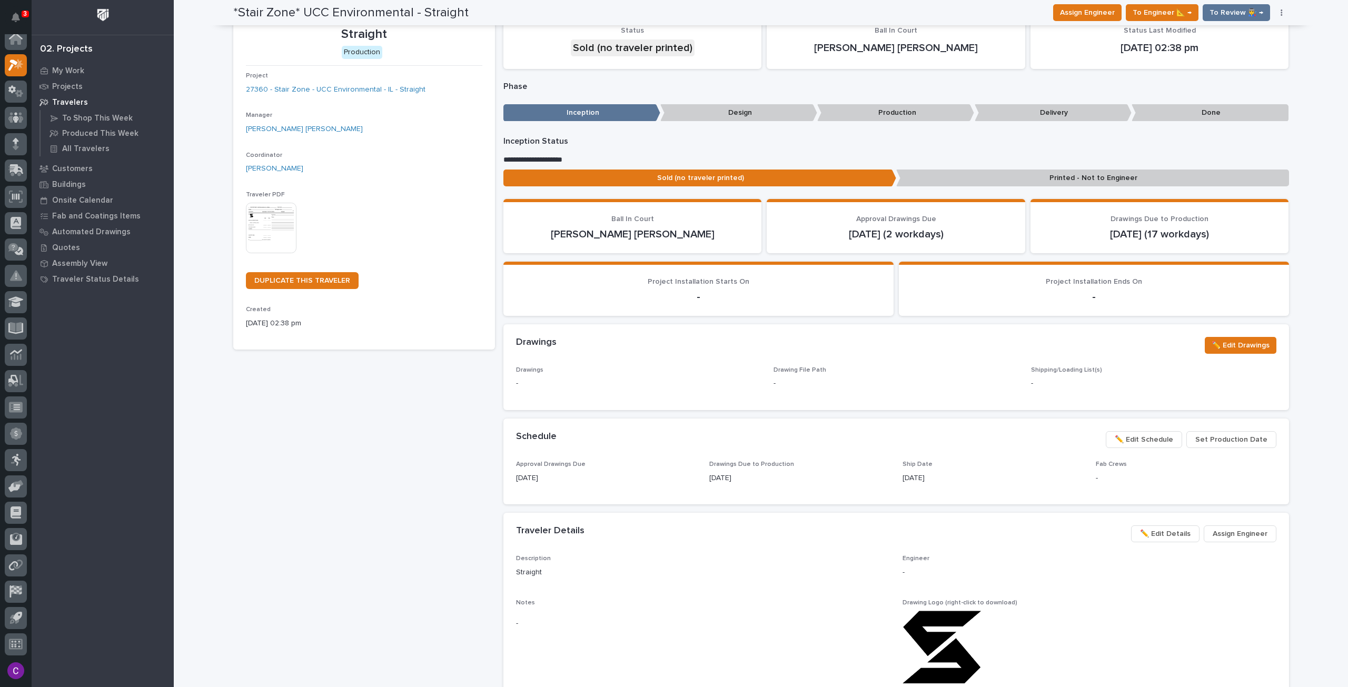
scroll to position [0, 0]
